Goal: Transaction & Acquisition: Book appointment/travel/reservation

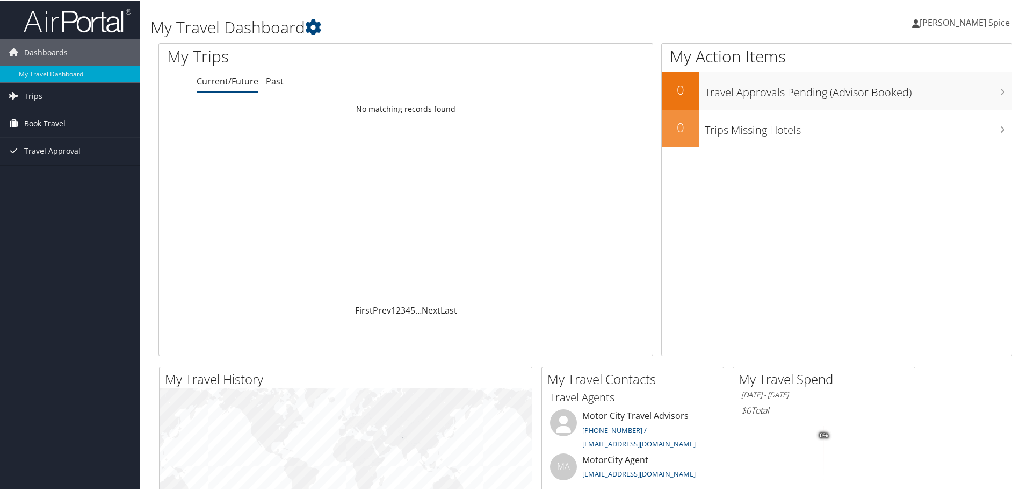
click at [54, 120] on span "Book Travel" at bounding box center [44, 122] width 41 height 27
click at [43, 171] on link "Book/Manage Online Trips" at bounding box center [70, 176] width 140 height 16
